Goal: Task Accomplishment & Management: Complete application form

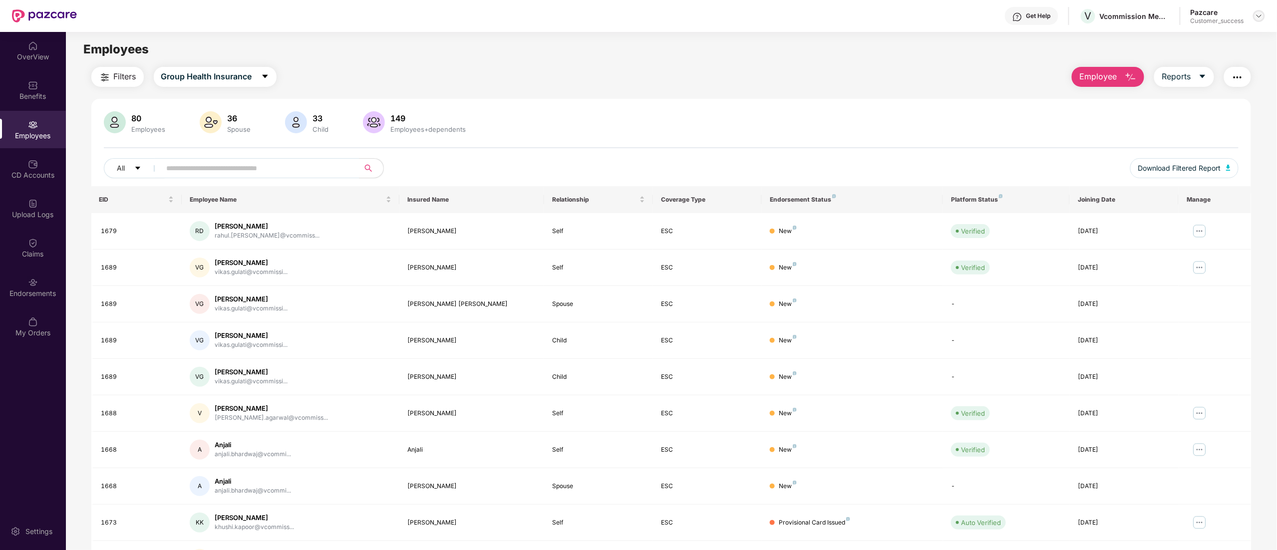
click at [1262, 17] on img at bounding box center [1259, 16] width 8 height 8
click at [1194, 37] on div "Switch to partner view" at bounding box center [1212, 39] width 130 height 19
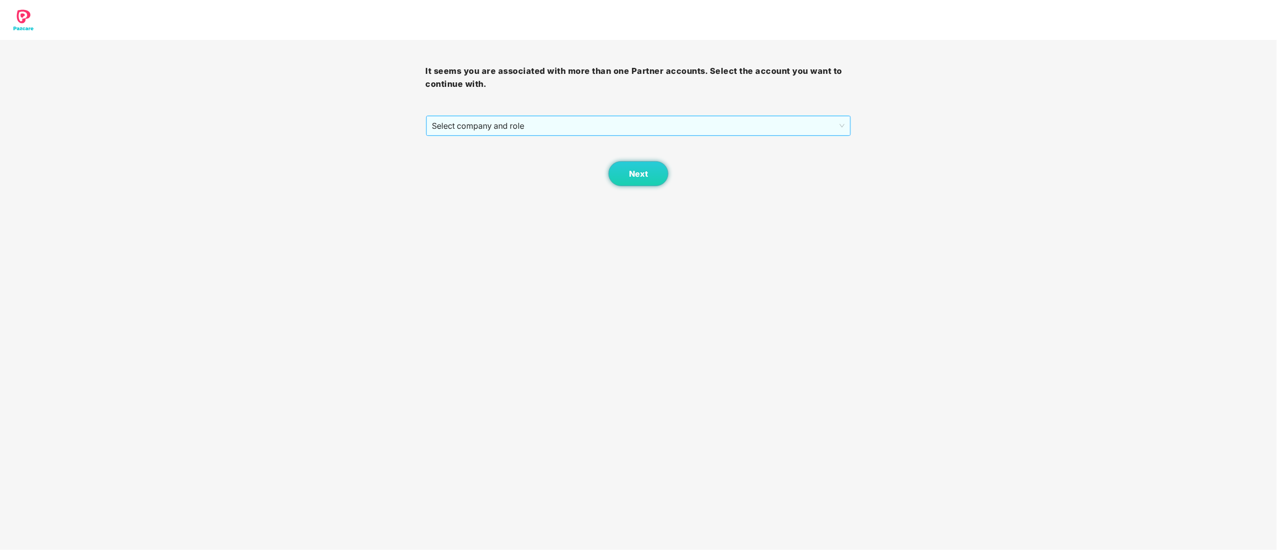
click at [511, 124] on span "Select company and role" at bounding box center [638, 125] width 413 height 19
click at [517, 164] on div "Pazcare - CUSTOMER_SUCCESS" at bounding box center [639, 161] width 414 height 11
click at [649, 175] on button "Next" at bounding box center [638, 173] width 60 height 25
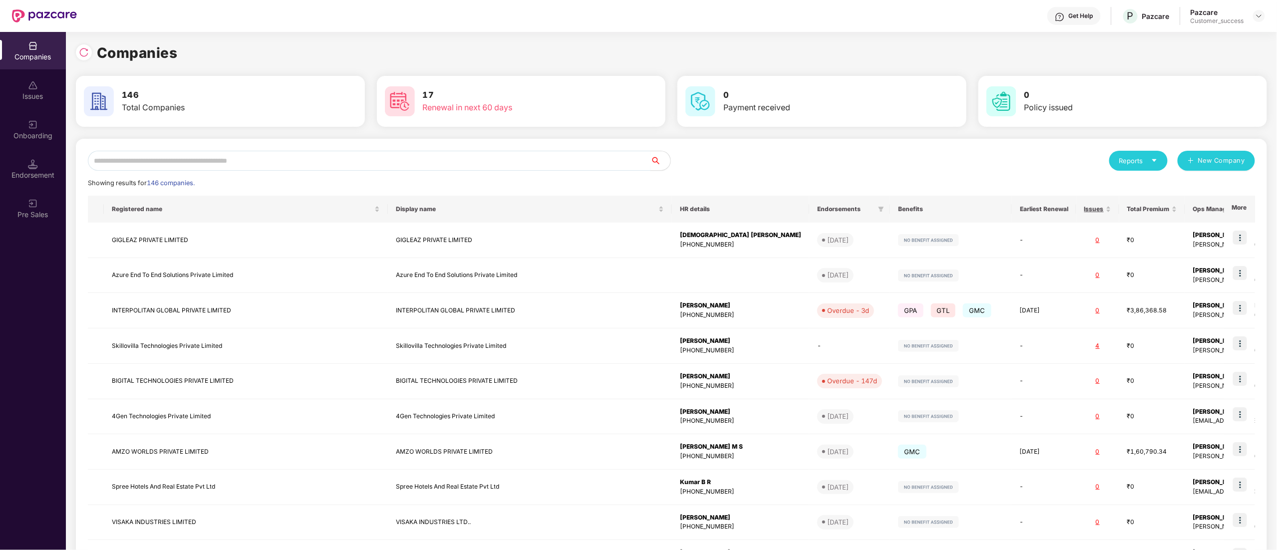
click at [252, 160] on input "text" at bounding box center [369, 161] width 563 height 20
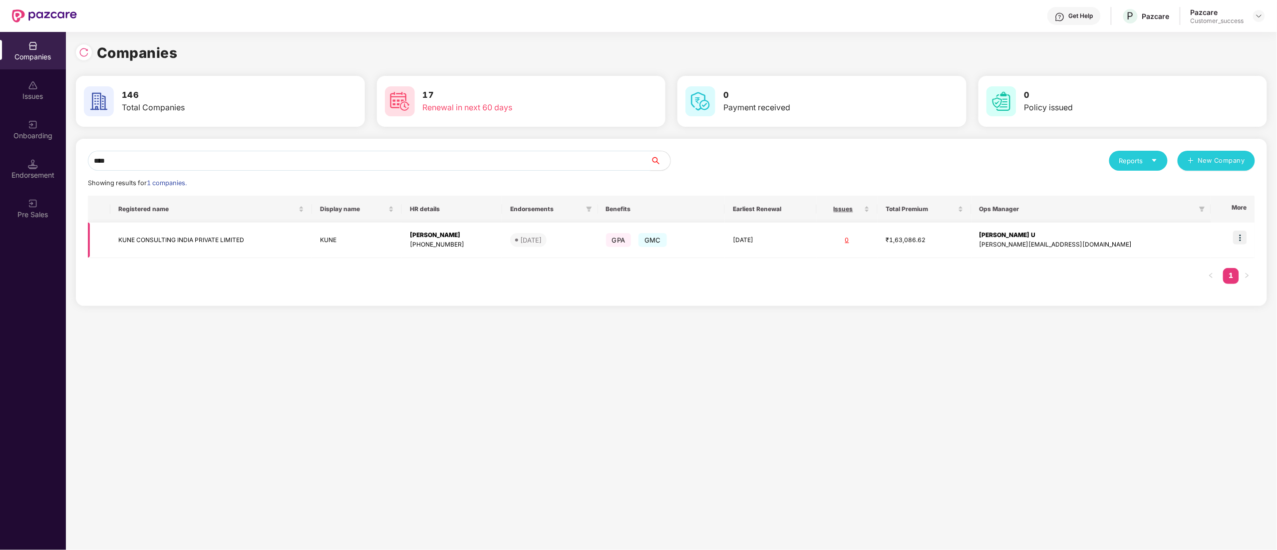
type input "****"
click at [1240, 243] on img at bounding box center [1240, 238] width 14 height 14
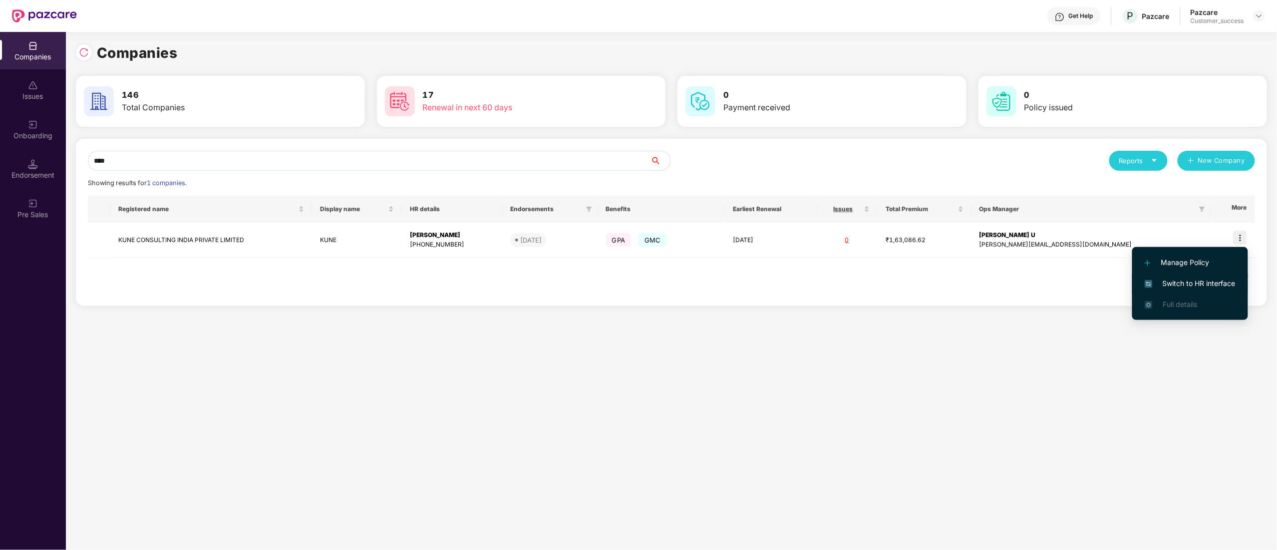
click at [1194, 283] on span "Switch to HR interface" at bounding box center [1190, 283] width 91 height 11
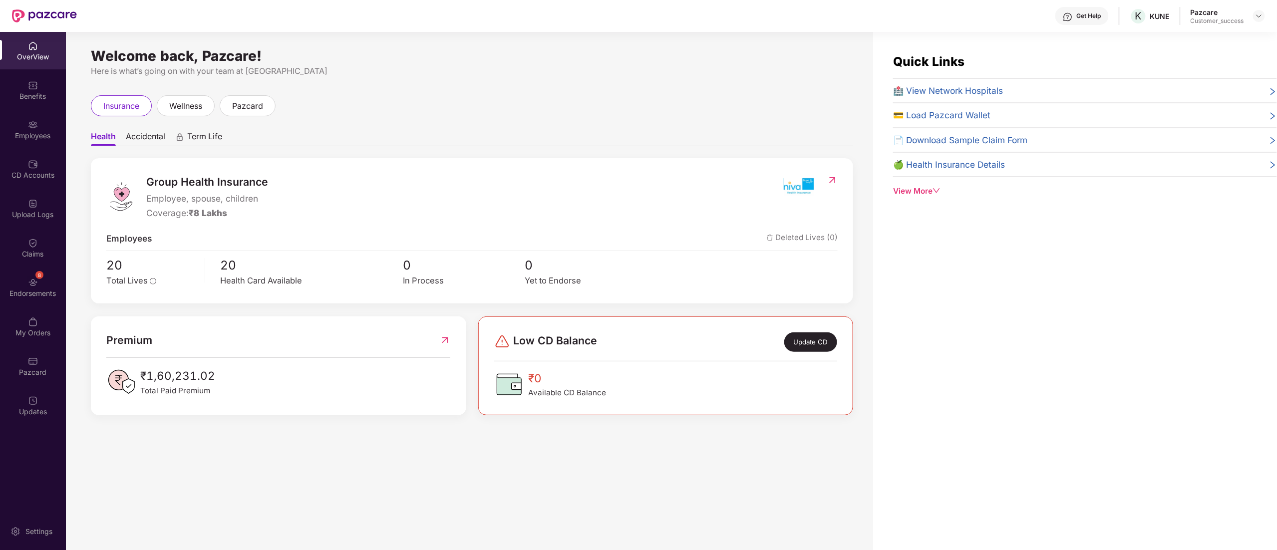
click at [31, 124] on img at bounding box center [33, 125] width 10 height 10
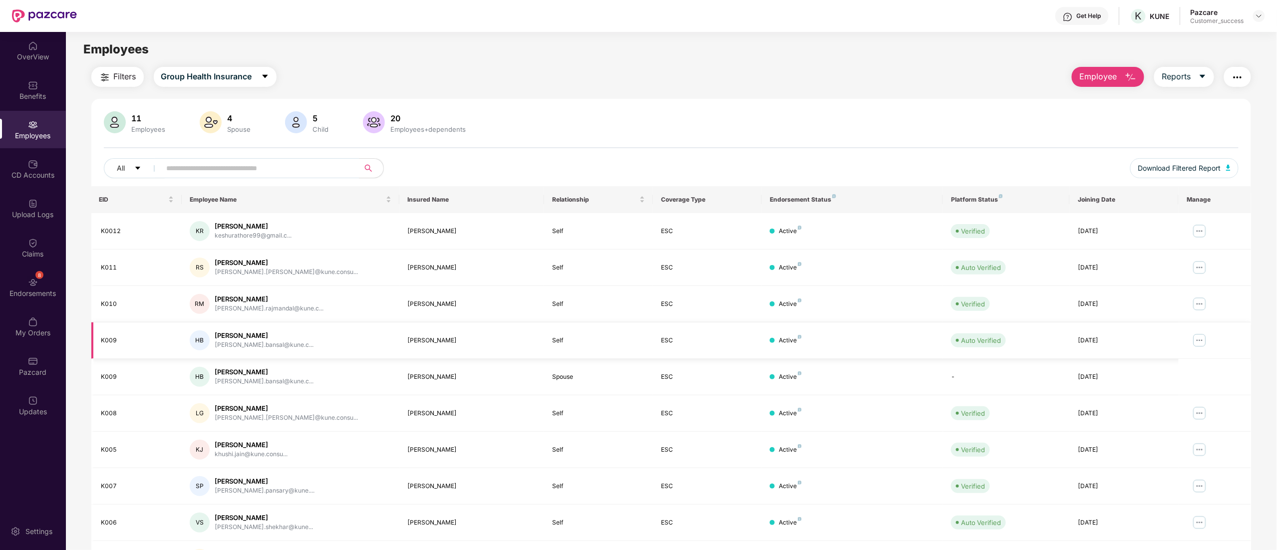
scroll to position [65, 0]
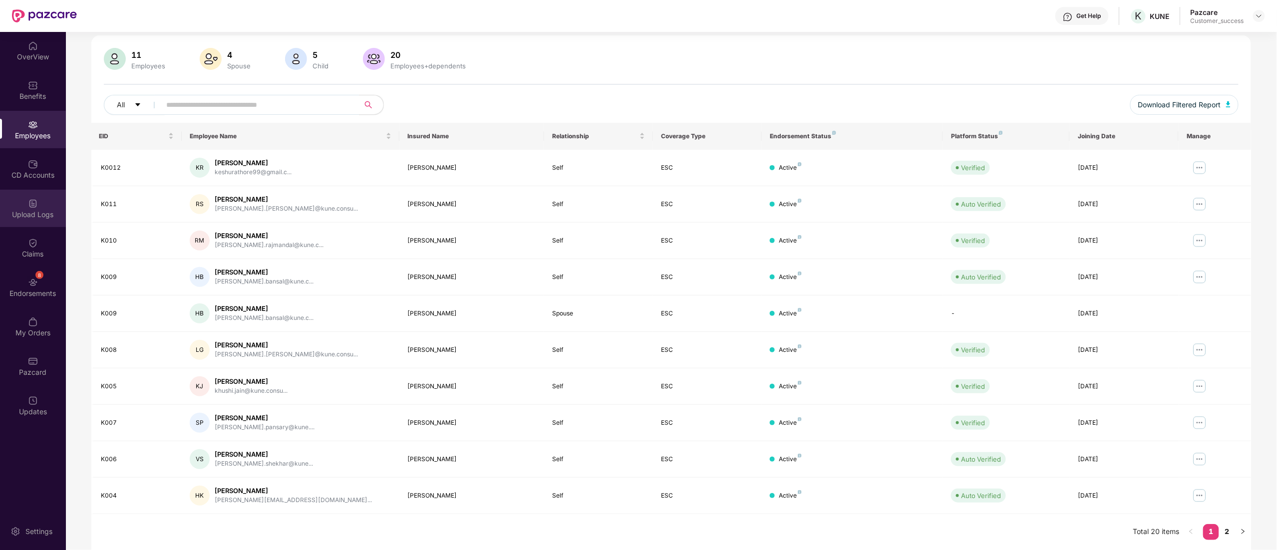
click at [31, 211] on div "Upload Logs" at bounding box center [33, 214] width 66 height 10
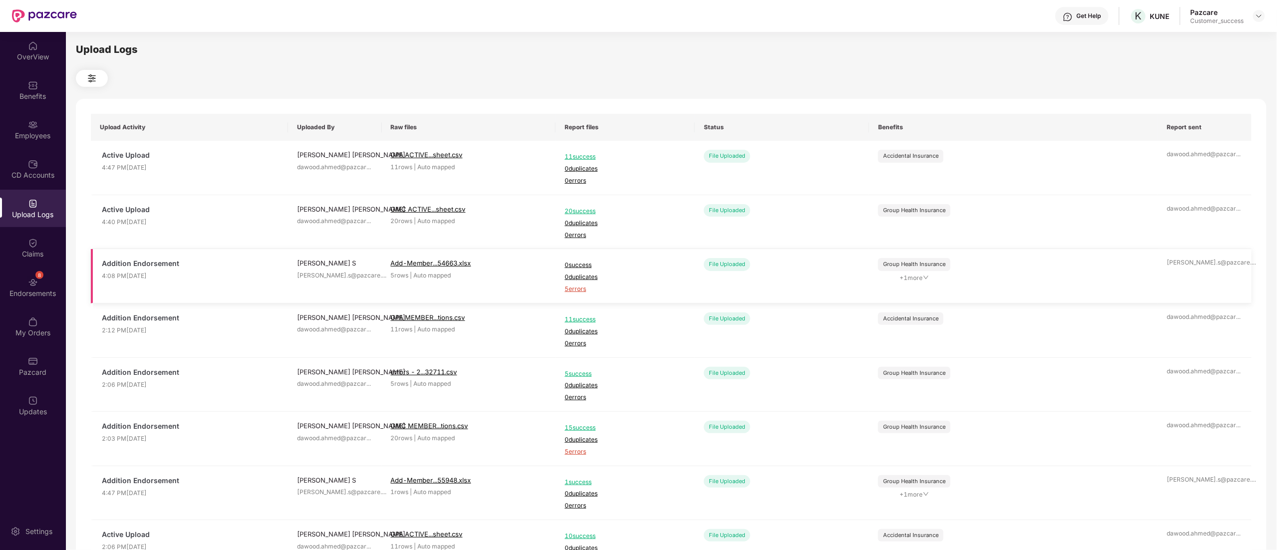
click at [580, 292] on span "5 errors" at bounding box center [625, 289] width 121 height 9
click at [28, 131] on div "Employees" at bounding box center [33, 136] width 66 height 10
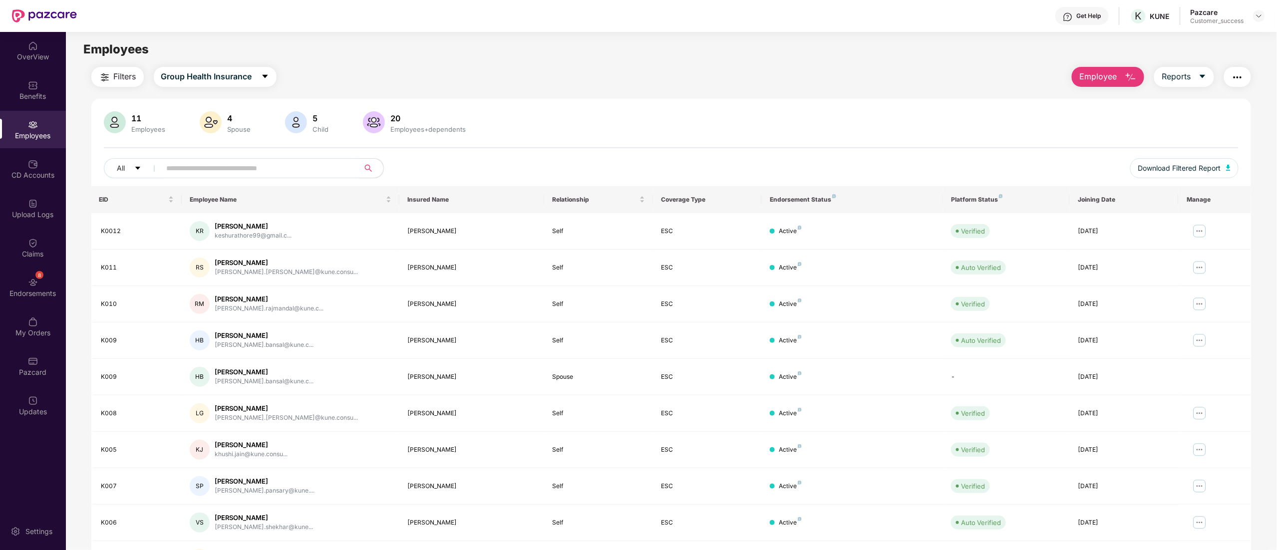
click at [1090, 82] on span "Employee" at bounding box center [1097, 76] width 37 height 12
click at [1087, 102] on div "Add Employee(s)" at bounding box center [1115, 103] width 56 height 12
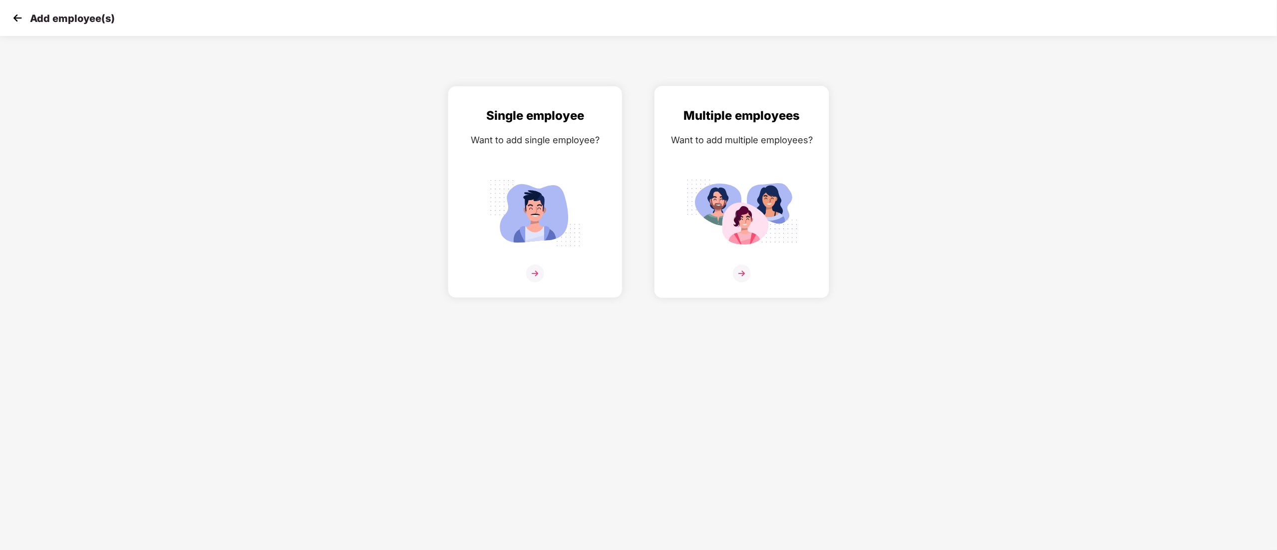
click at [773, 214] on img at bounding box center [742, 213] width 112 height 78
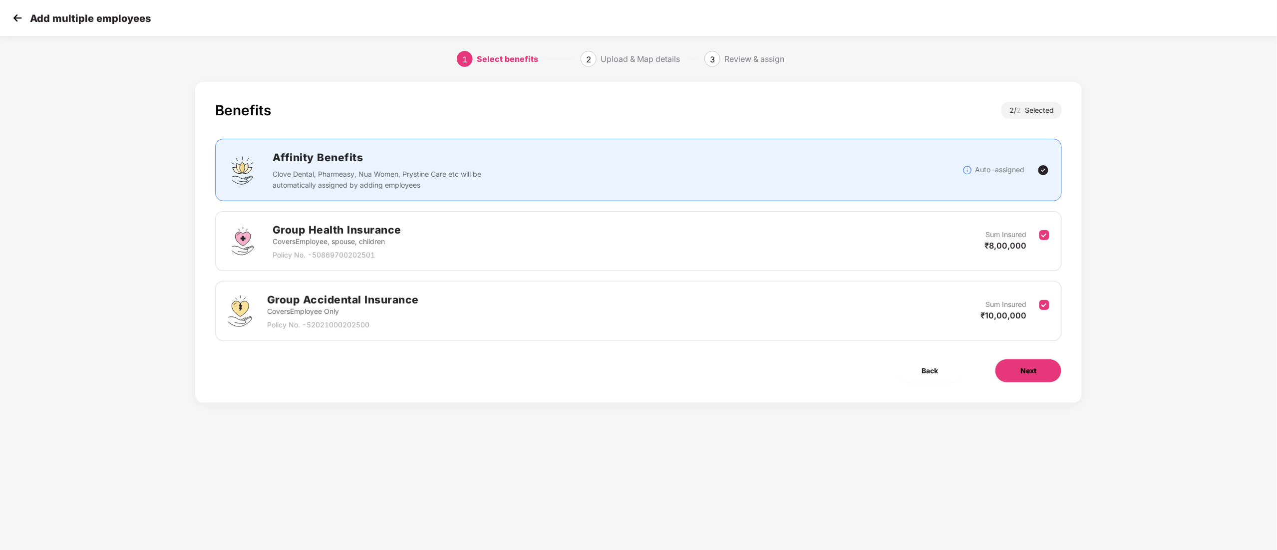
click at [1012, 374] on button "Next" at bounding box center [1028, 371] width 67 height 24
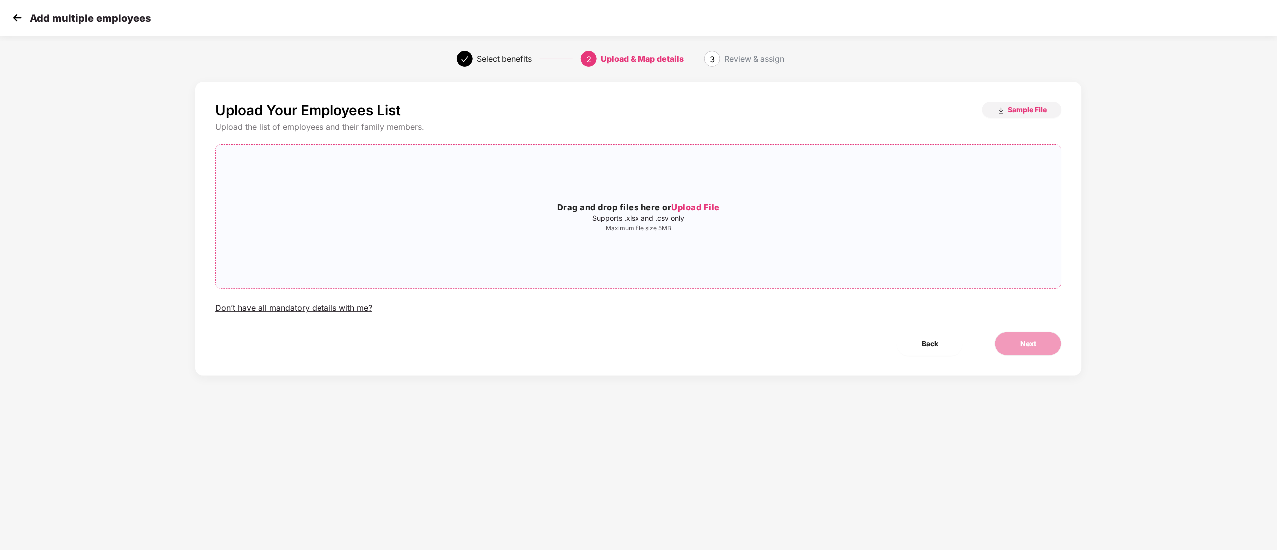
click at [704, 209] on span "Upload File" at bounding box center [696, 207] width 48 height 10
click at [1019, 341] on button "Next" at bounding box center [1028, 344] width 67 height 24
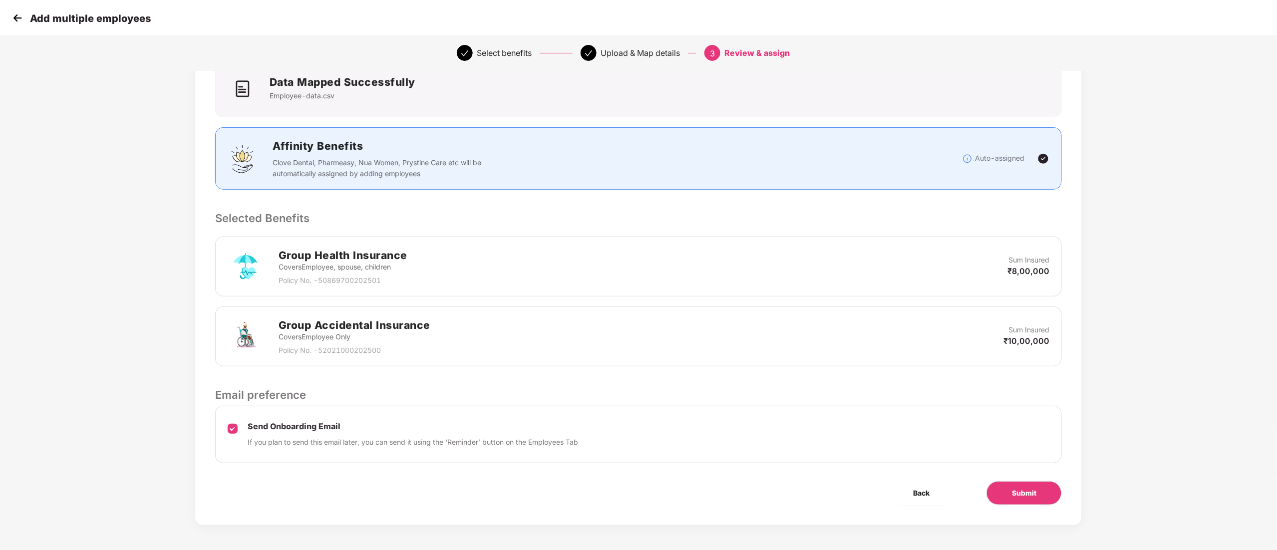
scroll to position [78, 0]
click at [1003, 493] on button "Submit" at bounding box center [1023, 493] width 75 height 24
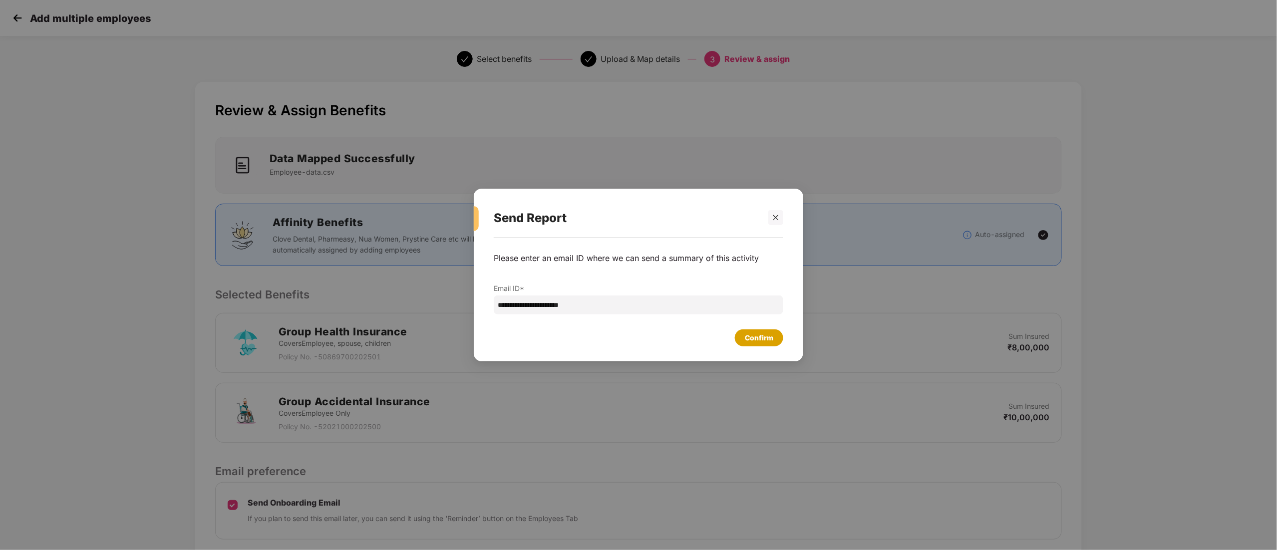
click at [779, 342] on div "Confirm" at bounding box center [759, 337] width 48 height 17
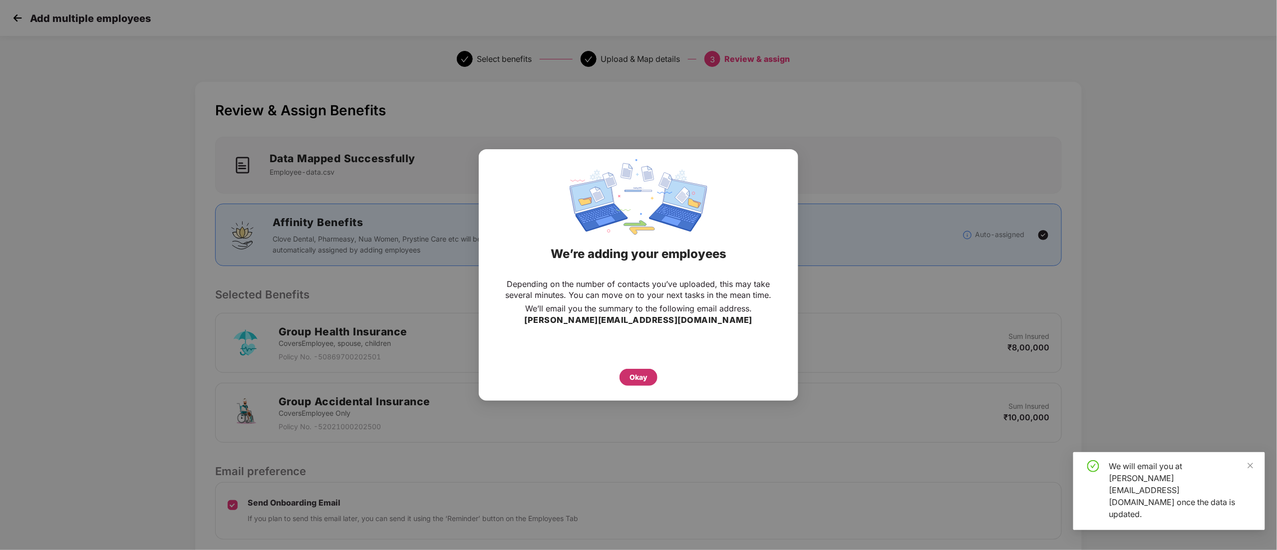
click at [635, 383] on div "Okay" at bounding box center [638, 377] width 38 height 17
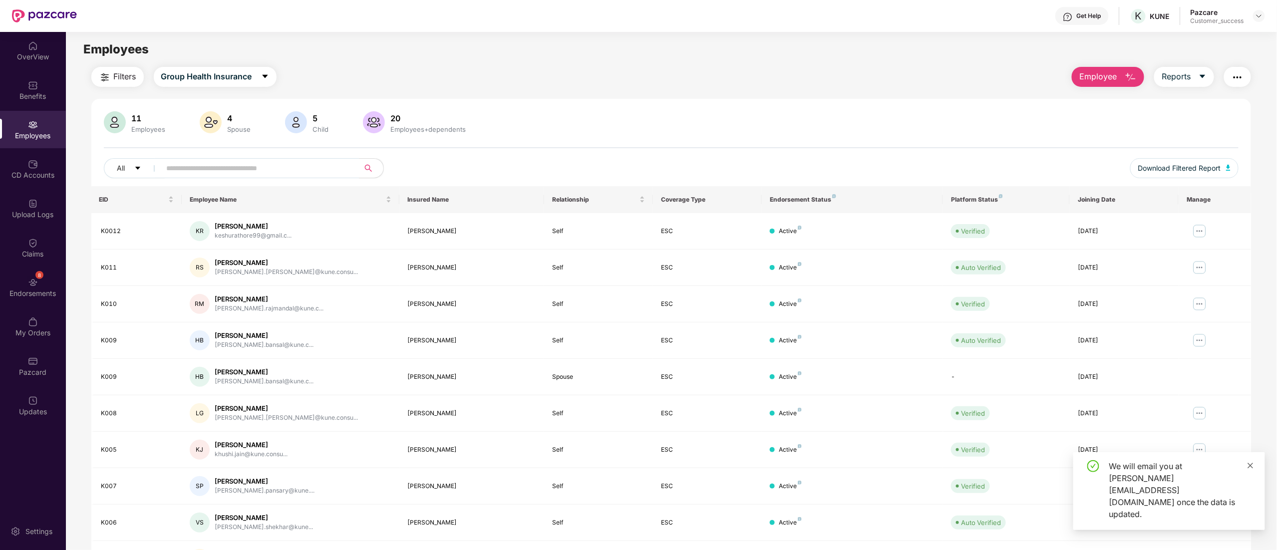
click at [1248, 469] on icon "close" at bounding box center [1250, 465] width 7 height 7
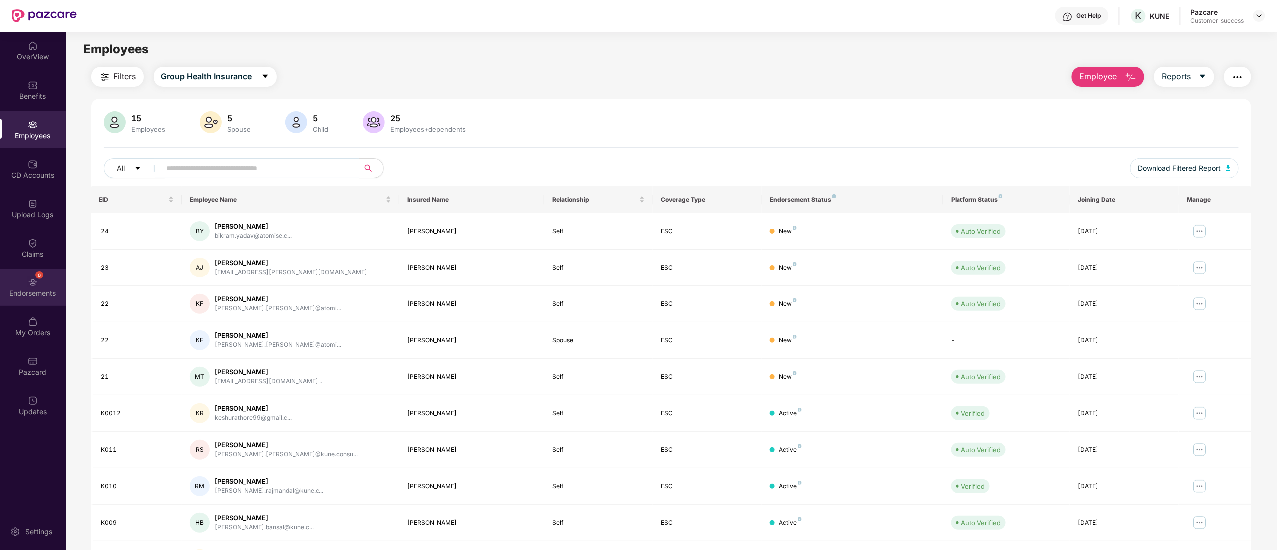
click at [36, 285] on img at bounding box center [33, 283] width 10 height 10
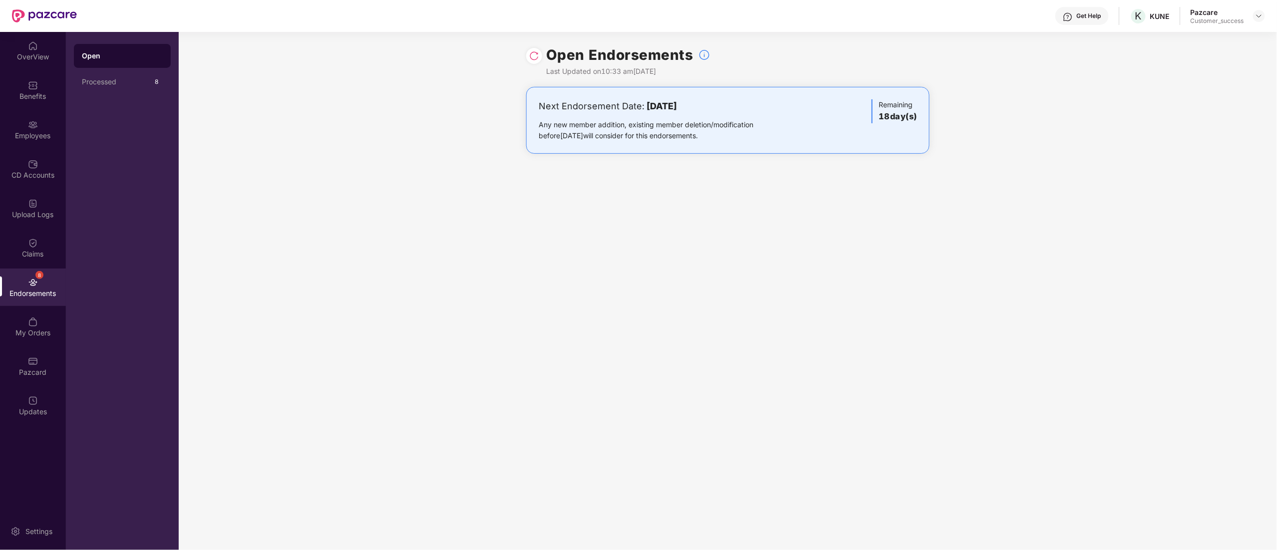
click at [533, 57] on img at bounding box center [534, 56] width 10 height 10
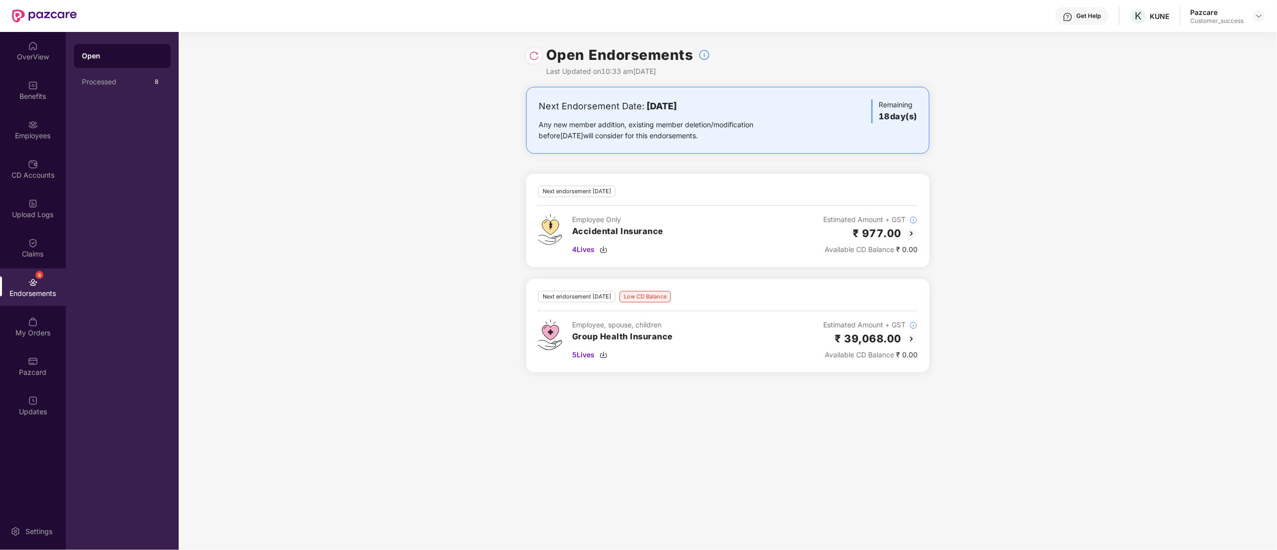
click at [913, 339] on img at bounding box center [911, 339] width 12 height 12
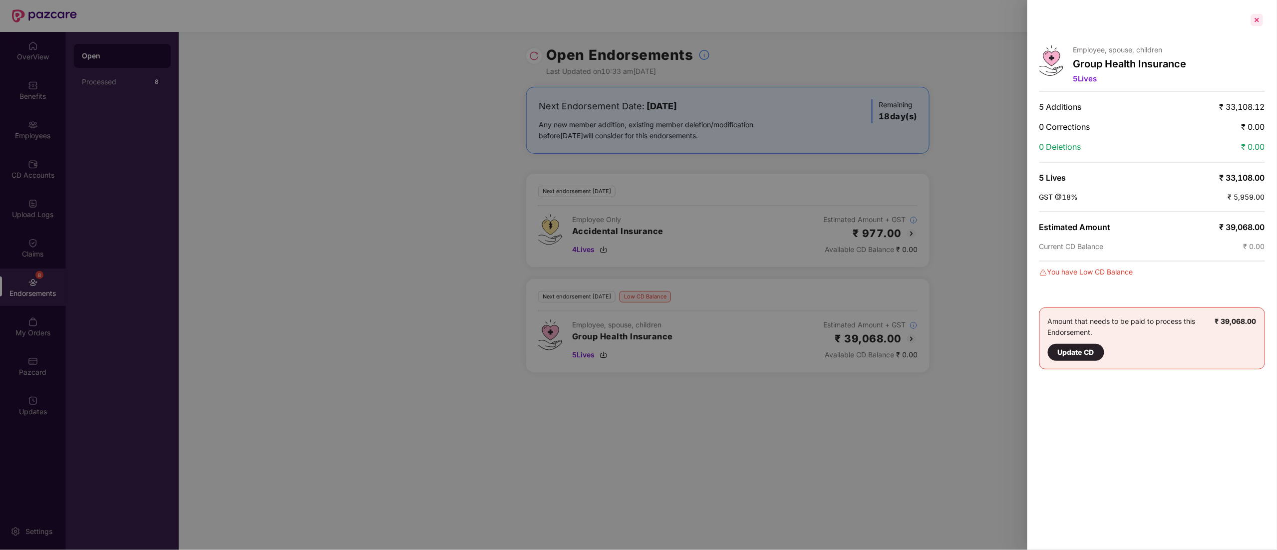
click at [1259, 21] on div at bounding box center [1257, 20] width 16 height 16
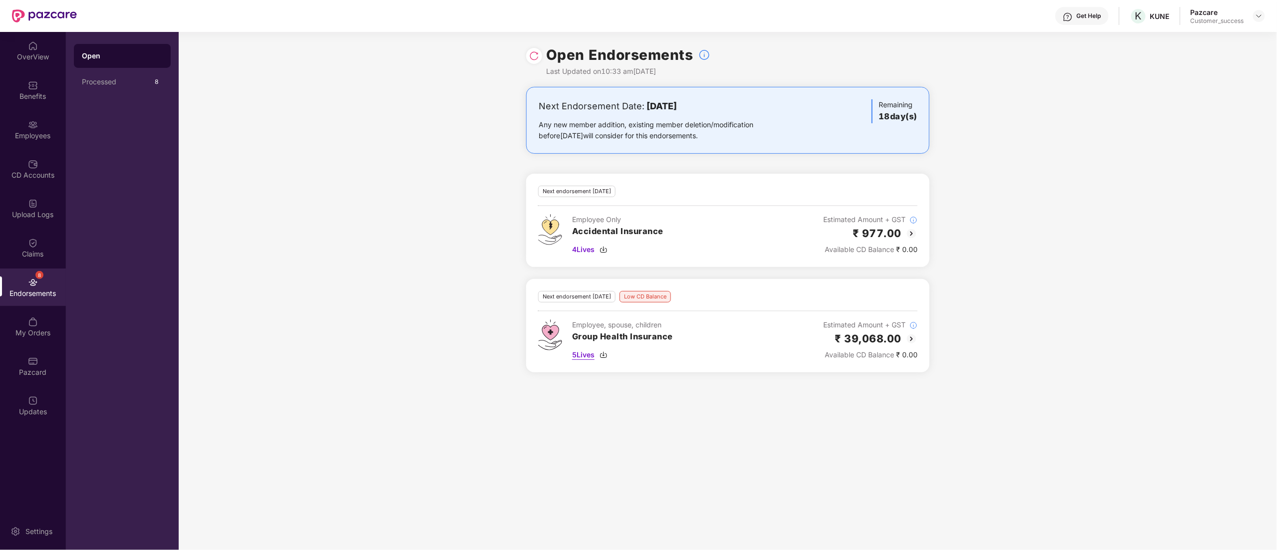
click at [607, 358] on img at bounding box center [603, 355] width 8 height 8
click at [1222, 213] on div "Next Endorsement Date: 08 September 2025 Any new member addition, existing memb…" at bounding box center [728, 235] width 1098 height 297
click at [605, 253] on img at bounding box center [603, 250] width 8 height 8
